Goal: Transaction & Acquisition: Obtain resource

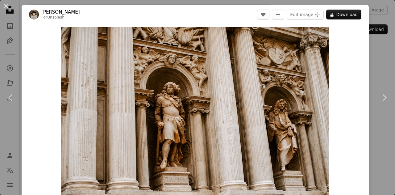
scroll to position [802, 0]
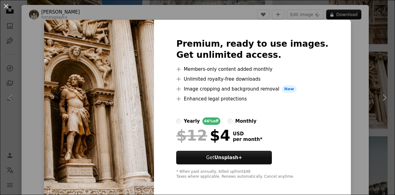
click at [336, 64] on div "An X shape Premium, ready to use images. Get unlimited access. A plus sign Memb…" at bounding box center [197, 97] width 395 height 195
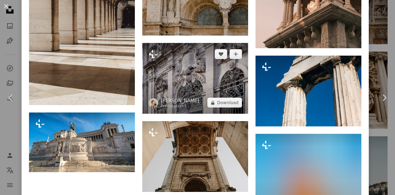
scroll to position [1323, 0]
